Goal: Information Seeking & Learning: Find specific page/section

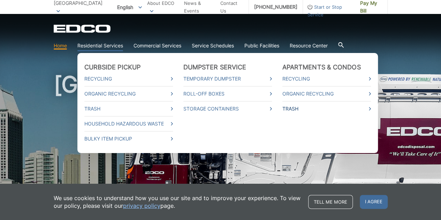
click at [298, 111] on link "Trash" at bounding box center [327, 109] width 89 height 8
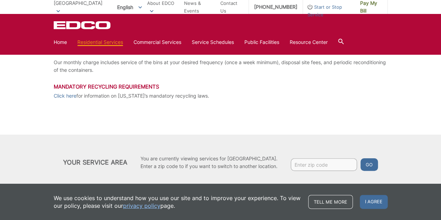
scroll to position [140, 0]
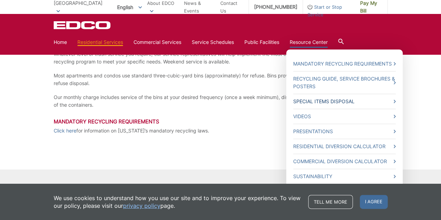
click at [318, 105] on link "Special Items Disposal" at bounding box center [344, 102] width 103 height 8
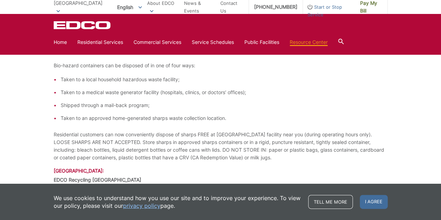
scroll to position [1082, 0]
click at [64, 44] on link "Home" at bounding box center [60, 42] width 13 height 8
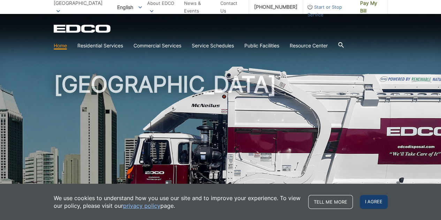
click at [380, 206] on span "I agree" at bounding box center [374, 202] width 28 height 14
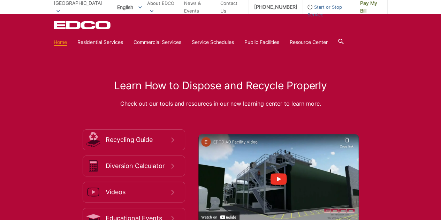
scroll to position [1116, 0]
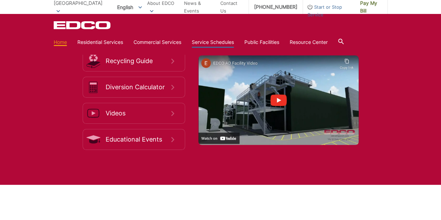
click at [216, 42] on link "Service Schedules" at bounding box center [213, 42] width 42 height 8
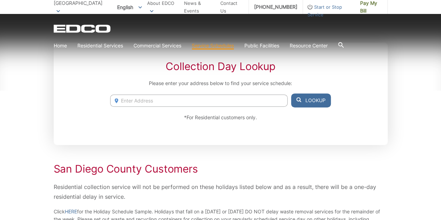
scroll to position [140, 0]
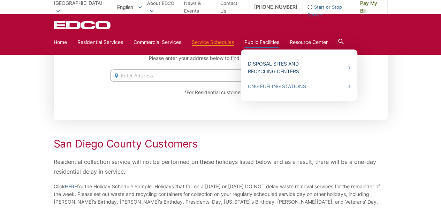
click at [267, 67] on link "Disposal Sites and Recycling Centers" at bounding box center [299, 67] width 103 height 15
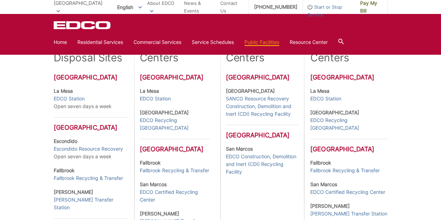
scroll to position [209, 0]
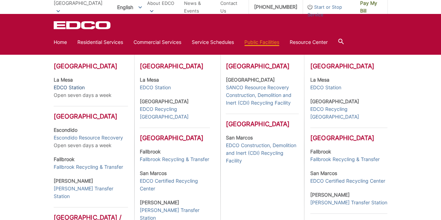
click at [78, 88] on link "EDCO Station" at bounding box center [69, 88] width 31 height 8
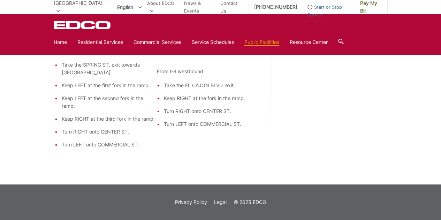
scroll to position [631, 0]
